Goal: Task Accomplishment & Management: Use online tool/utility

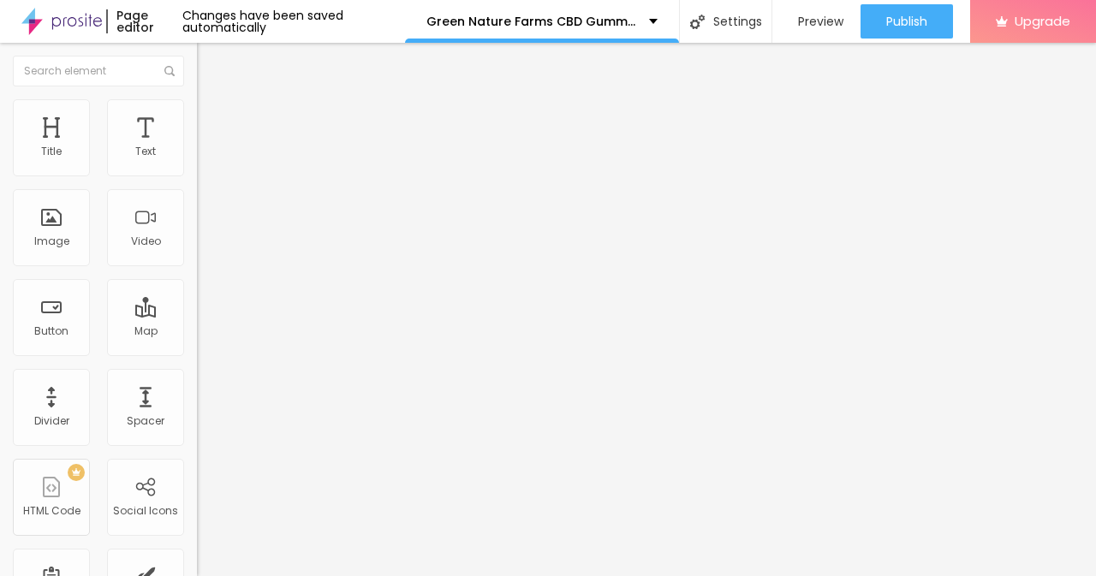
click at [212, 118] on span "Style" at bounding box center [224, 111] width 25 height 15
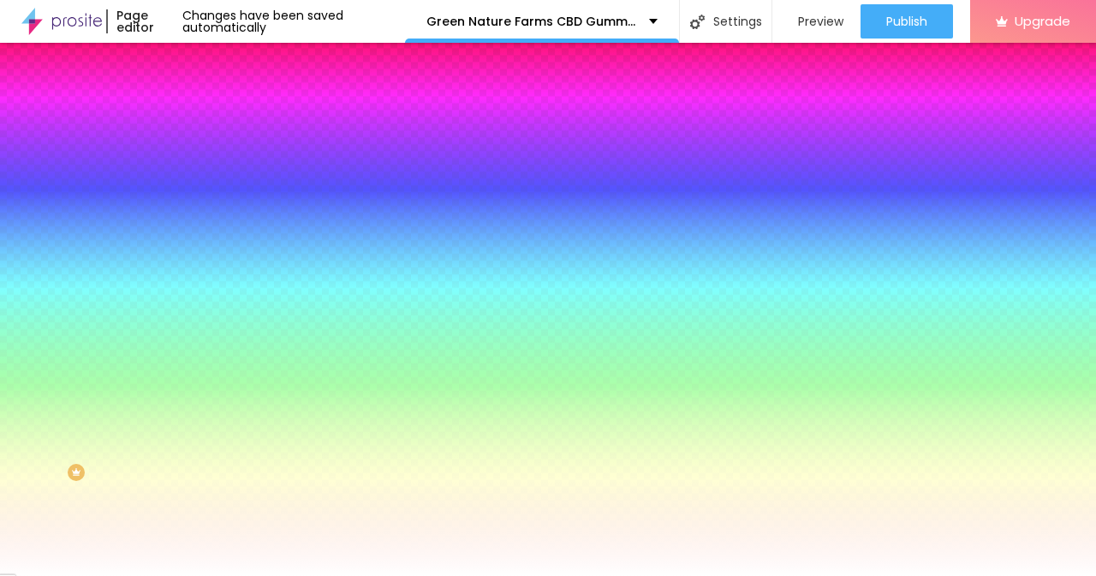
click at [212, 101] on span "Content" at bounding box center [233, 93] width 42 height 15
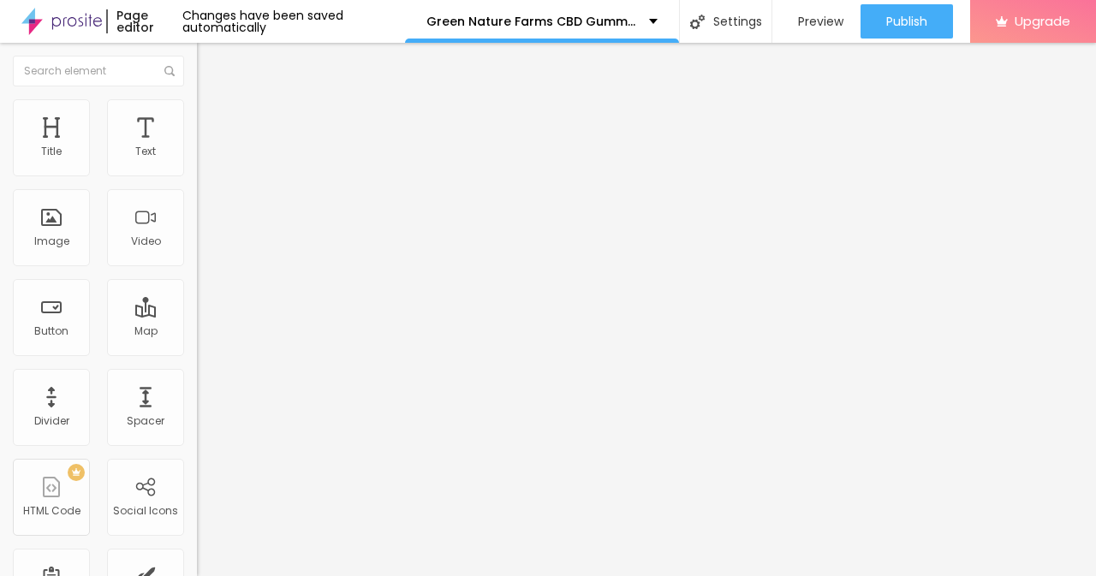
click at [210, 67] on div "Edit Coluna" at bounding box center [257, 63] width 94 height 14
click at [138, 146] on div "Text" at bounding box center [145, 152] width 21 height 12
click at [128, 173] on div "Text" at bounding box center [145, 137] width 77 height 77
click at [135, 158] on div "Text" at bounding box center [145, 152] width 21 height 12
click at [64, 140] on div "Title" at bounding box center [51, 137] width 77 height 77
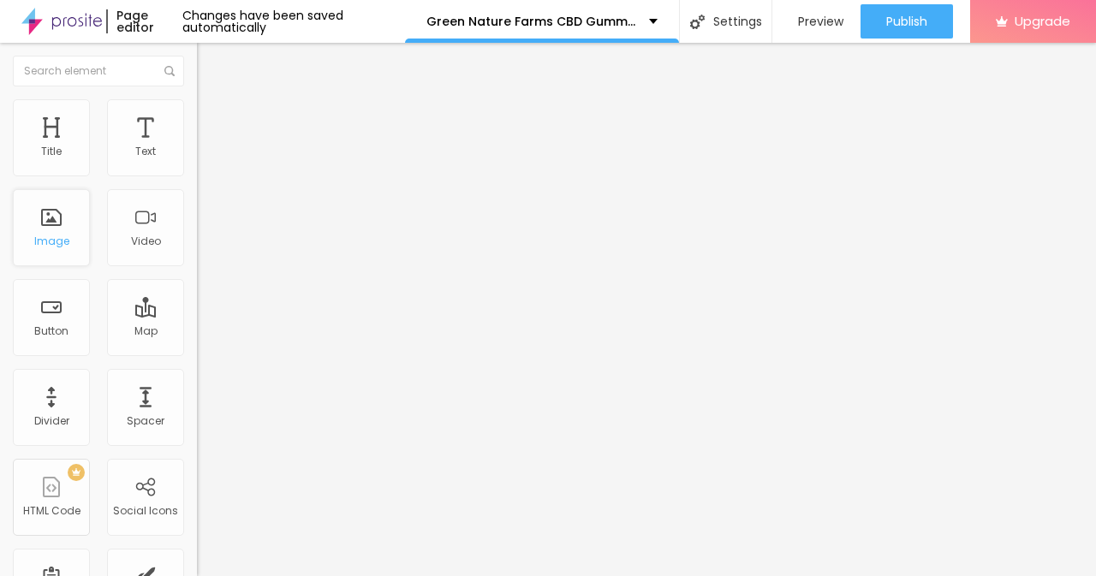
click at [52, 218] on div "Image" at bounding box center [51, 227] width 77 height 77
click at [134, 236] on div "Video" at bounding box center [146, 242] width 30 height 12
click at [61, 315] on div "Button" at bounding box center [51, 317] width 77 height 77
click at [114, 319] on div "Map" at bounding box center [145, 317] width 77 height 77
click at [210, 58] on img "button" at bounding box center [217, 63] width 14 height 14
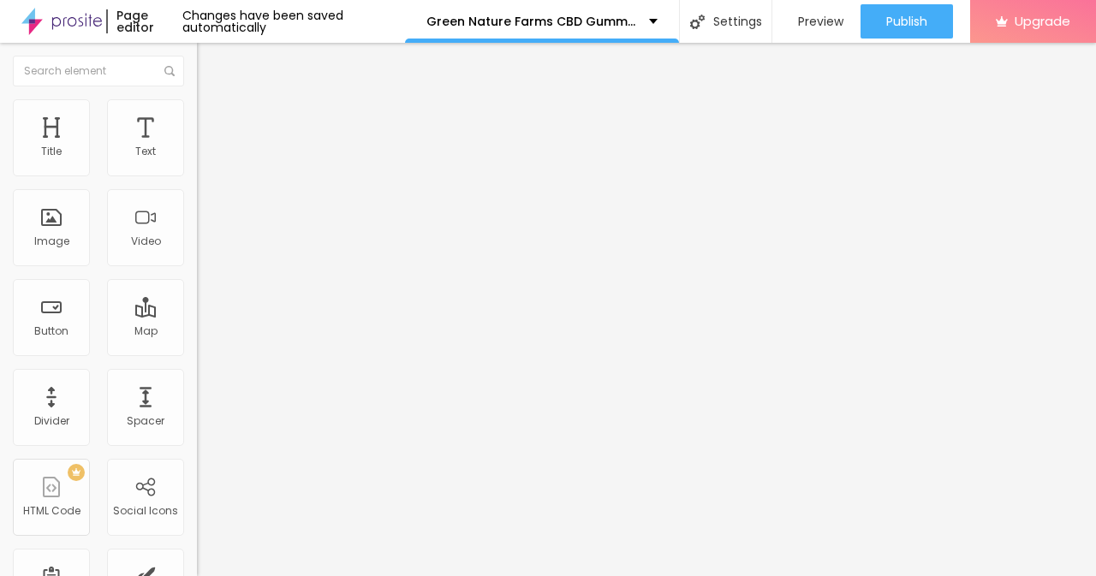
click at [75, 23] on img at bounding box center [61, 21] width 80 height 43
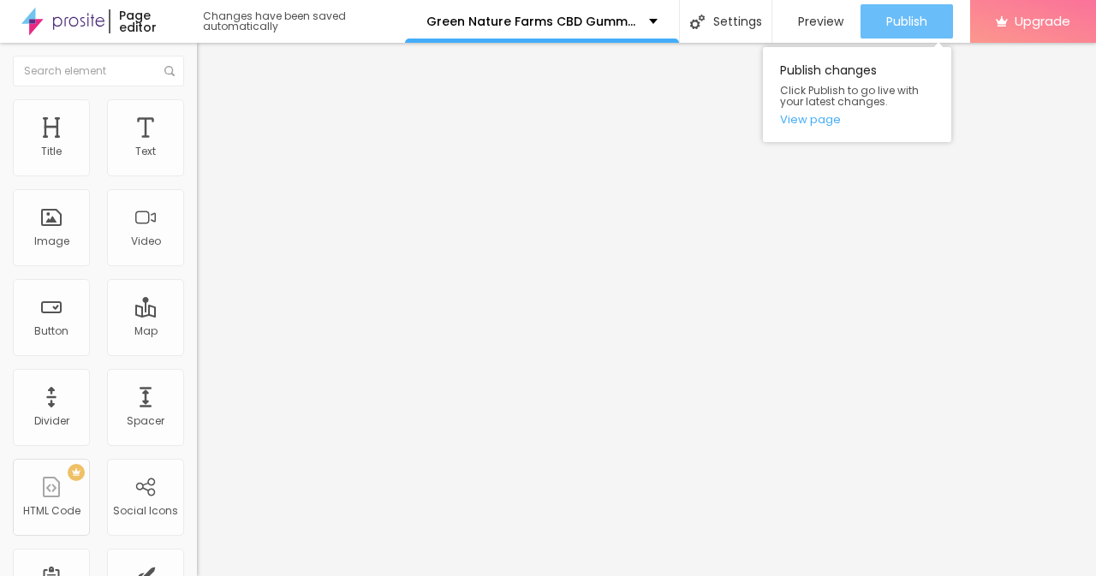
click at [915, 24] on span "Publish" at bounding box center [906, 22] width 41 height 14
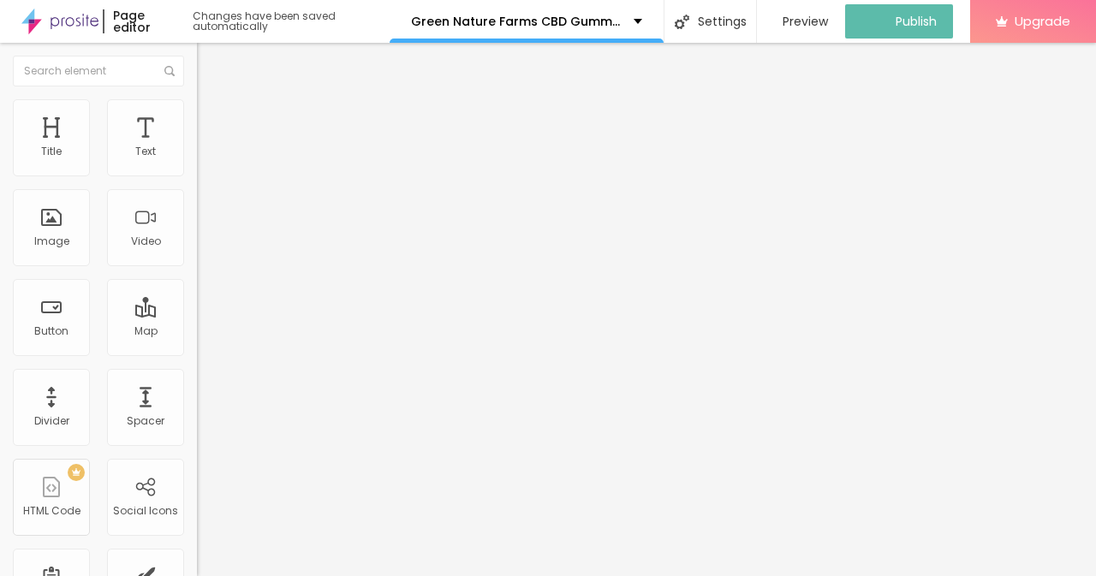
click at [69, 21] on img at bounding box center [59, 21] width 77 height 43
